Goal: Transaction & Acquisition: Subscribe to service/newsletter

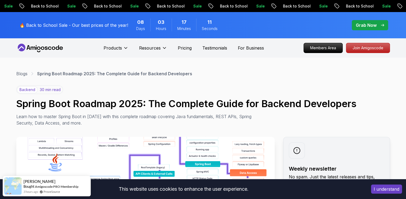
click at [40, 50] on icon at bounding box center [40, 48] width 48 height 9
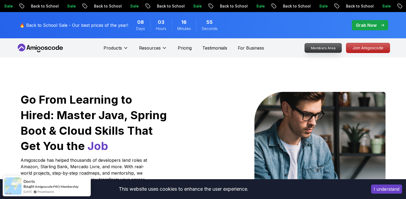
click at [325, 50] on p "Members Area" at bounding box center [323, 47] width 37 height 9
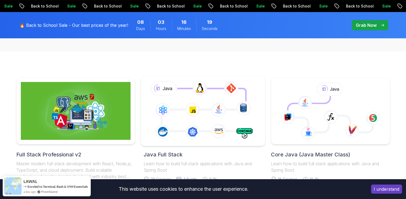
scroll to position [134, 0]
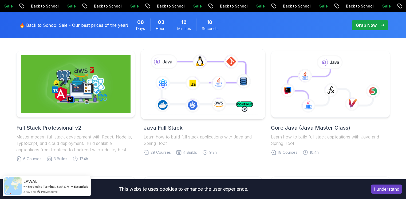
click at [177, 97] on icon at bounding box center [203, 83] width 113 height 63
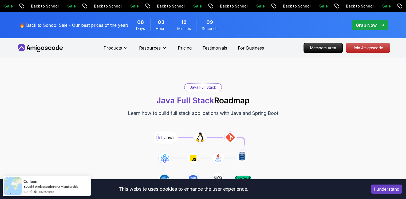
click at [203, 86] on div "Java Full Stack" at bounding box center [203, 86] width 37 height 7
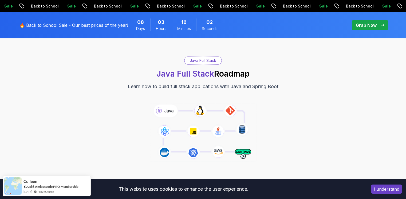
click at [243, 153] on icon at bounding box center [203, 132] width 108 height 60
click at [386, 190] on button "I understand" at bounding box center [386, 188] width 31 height 9
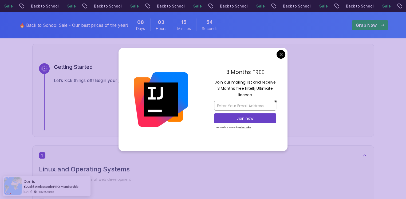
scroll to position [240, 0]
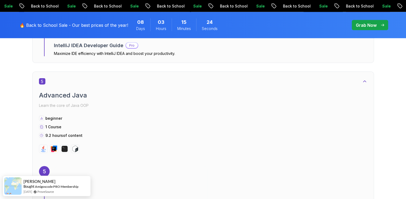
scroll to position [1176, 0]
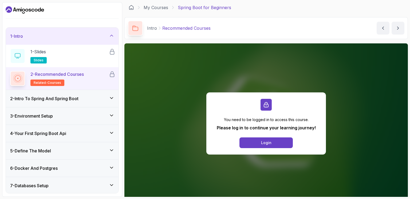
click at [112, 99] on icon at bounding box center [111, 97] width 5 height 5
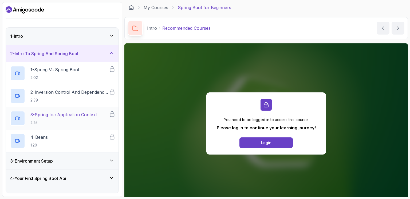
click at [64, 114] on p "3 - Spring Ioc Application Context" at bounding box center [63, 114] width 67 height 6
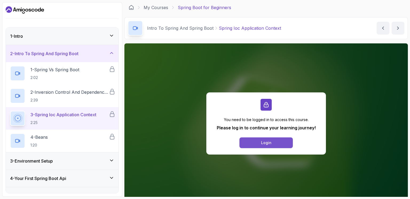
click at [266, 141] on div "Login" at bounding box center [266, 142] width 10 height 5
click at [264, 140] on div "Login" at bounding box center [266, 142] width 10 height 5
click at [268, 140] on div "Login" at bounding box center [266, 142] width 10 height 5
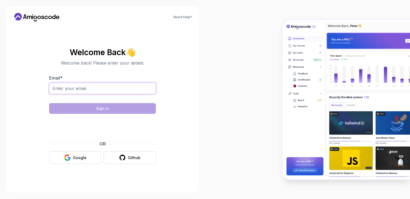
click at [89, 89] on input "Email *" at bounding box center [102, 88] width 107 height 11
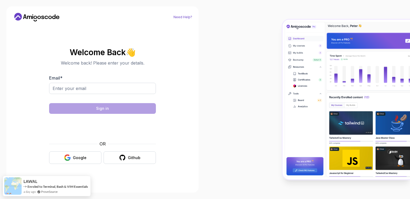
click at [184, 17] on link "Need Help?" at bounding box center [183, 17] width 19 height 4
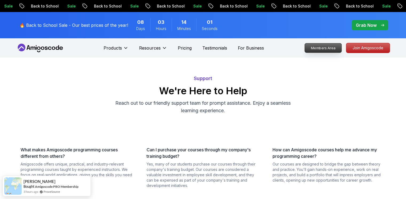
click at [325, 48] on p "Members Area" at bounding box center [323, 47] width 37 height 9
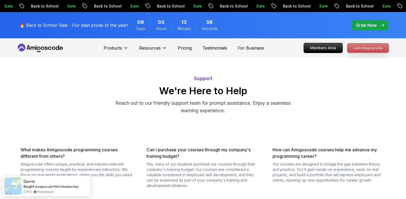
click at [357, 48] on p "Join Amigoscode" at bounding box center [368, 47] width 41 height 9
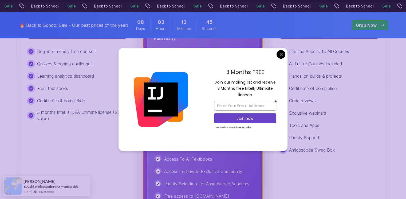
scroll to position [107, 0]
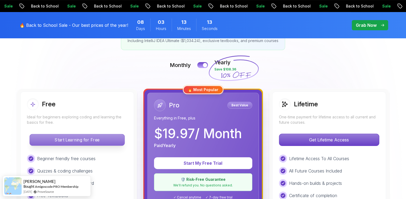
click at [79, 138] on p "Start Learning for Free" at bounding box center [77, 139] width 95 height 11
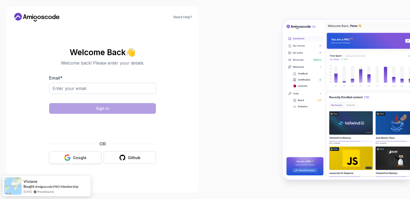
click at [75, 158] on div "Google" at bounding box center [80, 157] width 14 height 5
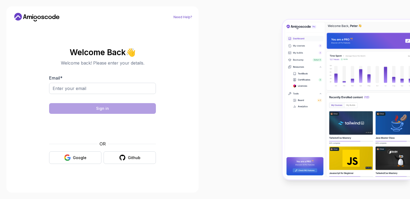
click at [185, 17] on link "Need Help?" at bounding box center [183, 17] width 19 height 4
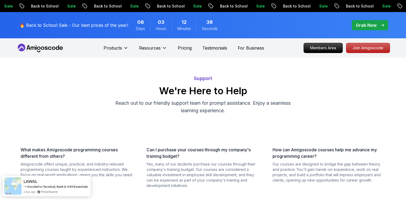
click at [373, 24] on p "Grab Now" at bounding box center [366, 25] width 21 height 6
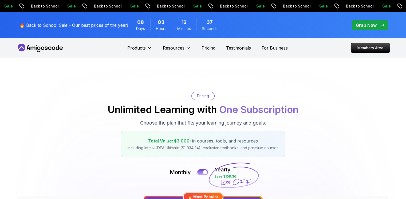
click at [373, 24] on p "Grab Now" at bounding box center [366, 25] width 21 height 6
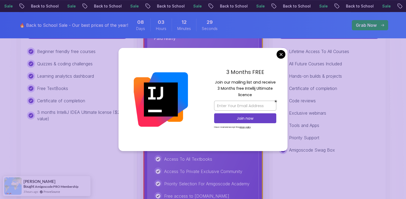
scroll to position [321, 0]
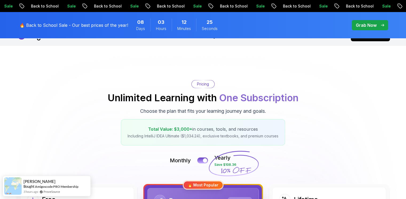
scroll to position [0, 0]
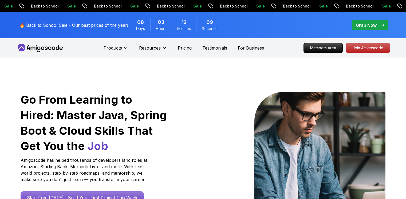
click at [373, 50] on p "Join Amigoscode" at bounding box center [369, 48] width 44 height 10
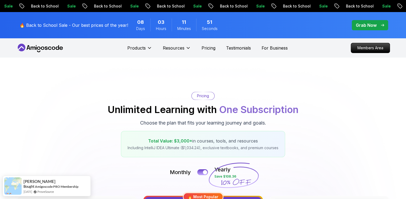
click at [41, 48] on icon at bounding box center [42, 47] width 3 height 3
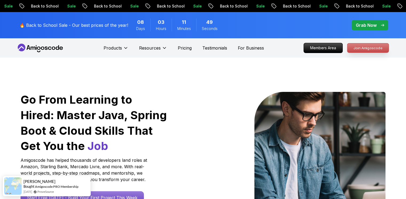
click at [369, 48] on p "Join Amigoscode" at bounding box center [368, 47] width 41 height 9
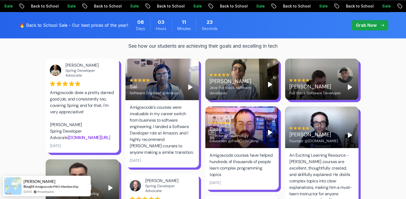
scroll to position [775, 0]
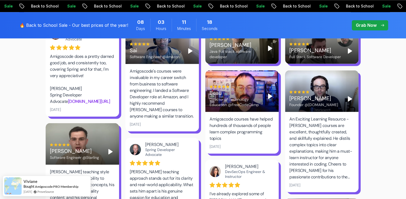
click at [247, 85] on div "Beau Director of Technology Education @FreeCodeCamp" at bounding box center [236, 96] width 52 height 22
